Goal: Navigation & Orientation: Find specific page/section

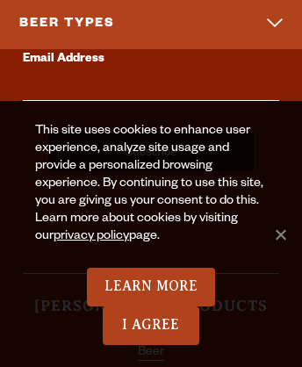
scroll to position [13, 0]
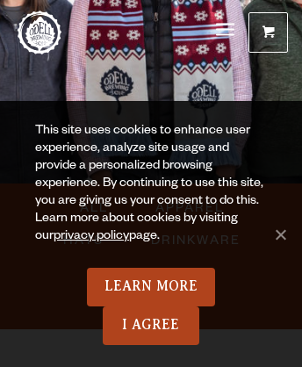
click at [225, 31] on span "Menu" at bounding box center [225, 29] width 18 height 4
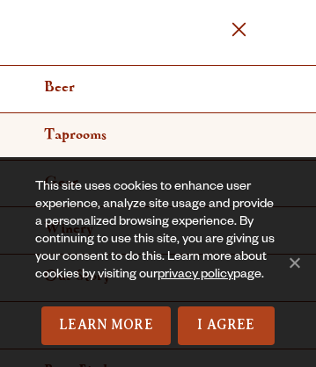
click at [151, 135] on link "Taprooms" at bounding box center [158, 136] width 316 height 47
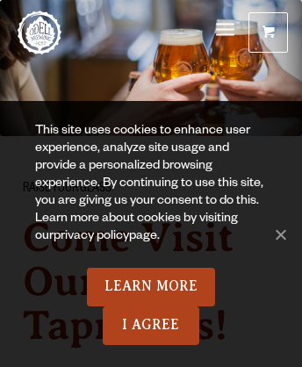
click at [72, 237] on link "privacy policy" at bounding box center [92, 237] width 76 height 14
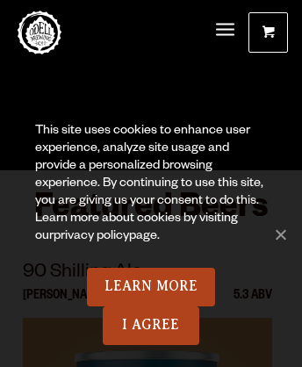
click at [72, 237] on link "privacy policy" at bounding box center [92, 237] width 76 height 14
